Goal: Task Accomplishment & Management: Use online tool/utility

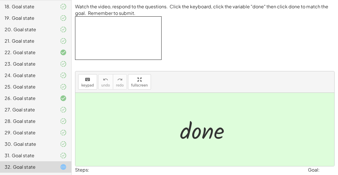
scroll to position [249, 0]
click at [34, 133] on div "29. Goal state" at bounding box center [28, 132] width 46 height 7
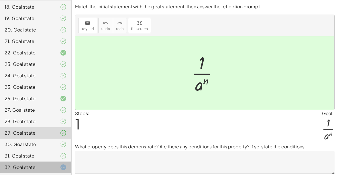
click at [57, 162] on div "32. Goal state" at bounding box center [35, 166] width 71 height 11
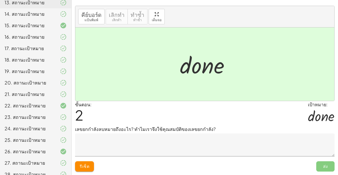
scroll to position [58, 0]
click at [113, 141] on textarea at bounding box center [204, 145] width 259 height 23
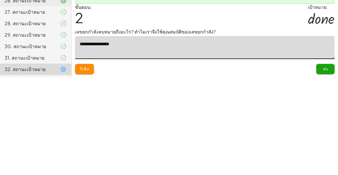
scroll to position [249, 0]
click at [113, 101] on div "ขั้นตอน: 2 เป้าหมาย: · d · o · n · e" at bounding box center [204, 113] width 259 height 25
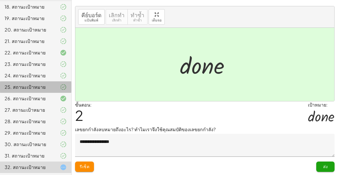
click at [48, 89] on div "25. สถานะเป้าหมาย" at bounding box center [28, 87] width 46 height 7
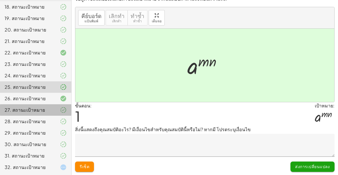
click at [53, 108] on div at bounding box center [59, 109] width 16 height 7
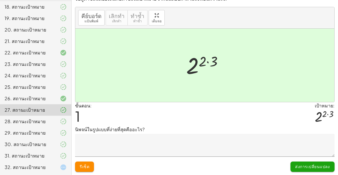
click at [49, 120] on div "28. สถานะเป้าหมาย" at bounding box center [28, 121] width 46 height 7
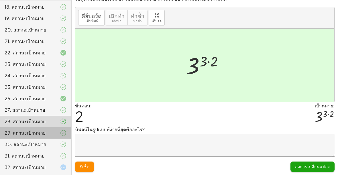
click at [52, 150] on div "29. สถานะเป้าหมาย" at bounding box center [35, 155] width 71 height 11
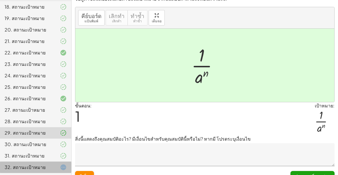
click at [49, 170] on div "32. สถานะเป้าหมาย" at bounding box center [28, 167] width 46 height 7
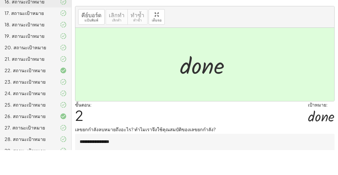
scroll to position [58, 0]
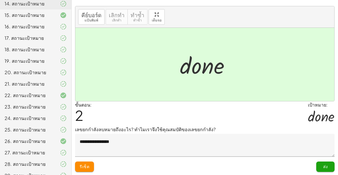
click at [133, 143] on textarea "**********" at bounding box center [204, 145] width 259 height 23
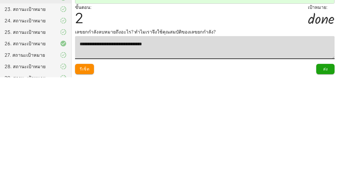
type textarea "**********"
click at [333, 161] on button "ส่ง" at bounding box center [325, 166] width 18 height 10
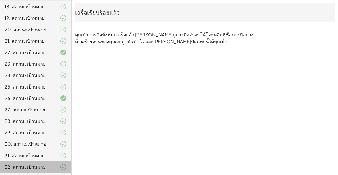
scroll to position [249, 0]
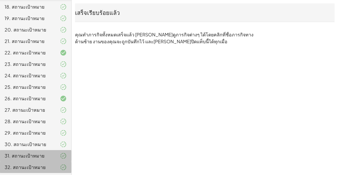
click at [56, 157] on div at bounding box center [59, 155] width 16 height 7
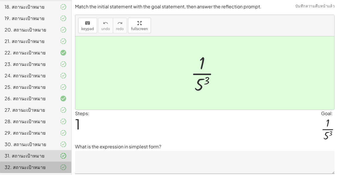
click at [62, 161] on div "30. สถานะเป้าหมาย" at bounding box center [35, 166] width 71 height 11
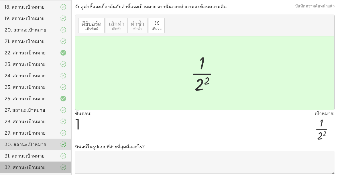
click at [62, 129] on icon at bounding box center [63, 132] width 7 height 7
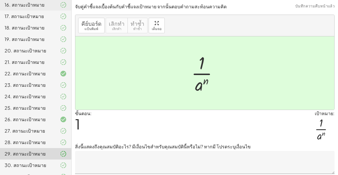
scroll to position [191, 0]
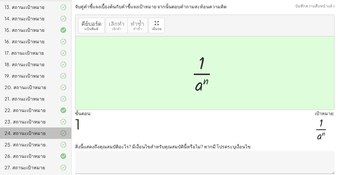
click at [60, 150] on div "24. สถานะเป้าหมาย" at bounding box center [35, 155] width 71 height 11
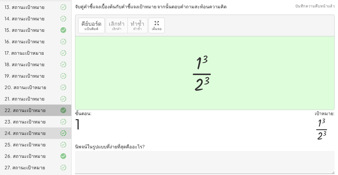
click at [60, 108] on icon at bounding box center [63, 110] width 7 height 7
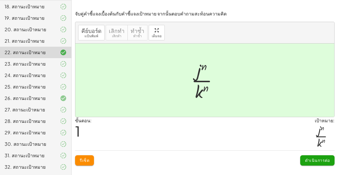
scroll to position [249, 0]
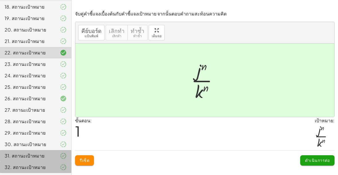
click at [52, 159] on div at bounding box center [59, 155] width 16 height 7
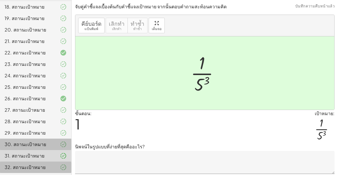
click at [54, 161] on div "30. สถานะเป้าหมาย" at bounding box center [35, 166] width 71 height 11
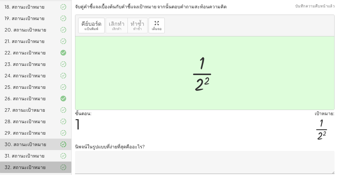
click at [52, 167] on div at bounding box center [59, 167] width 16 height 7
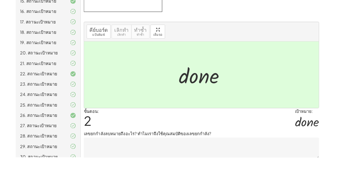
scroll to position [201, 0]
